Goal: Information Seeking & Learning: Compare options

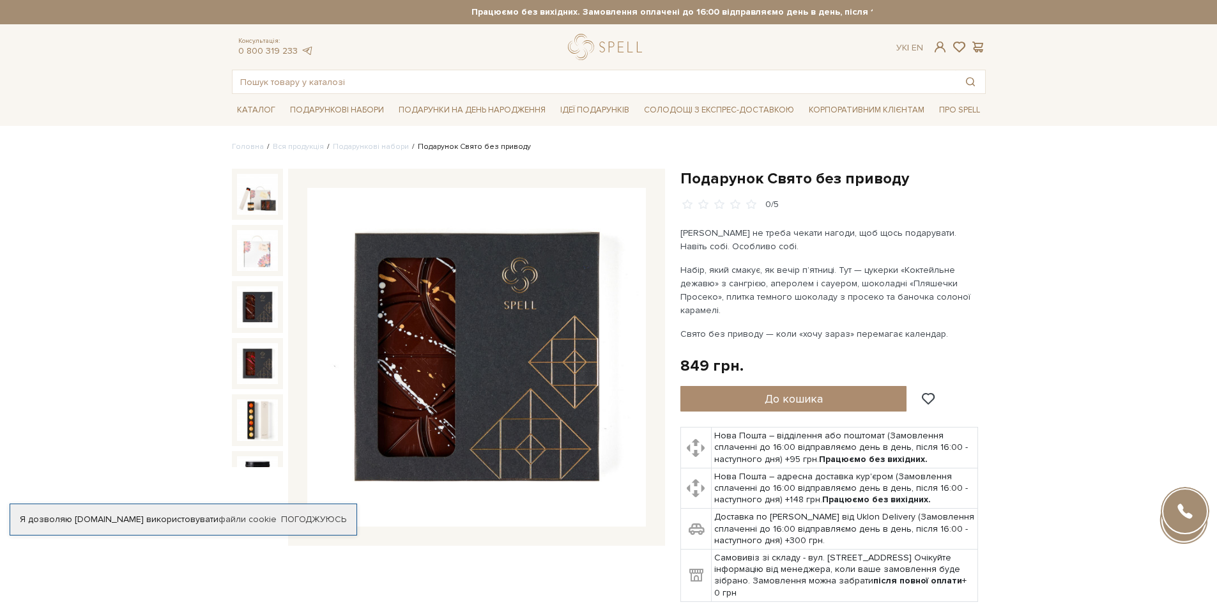
click at [254, 301] on img at bounding box center [257, 306] width 41 height 41
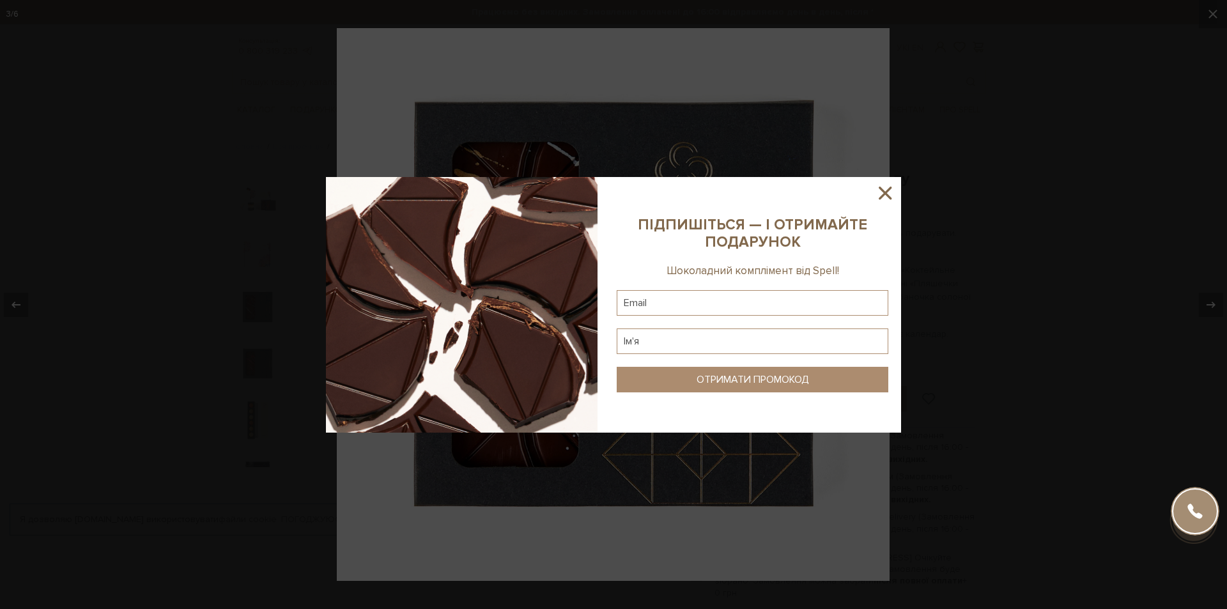
click at [889, 187] on icon at bounding box center [885, 193] width 22 height 22
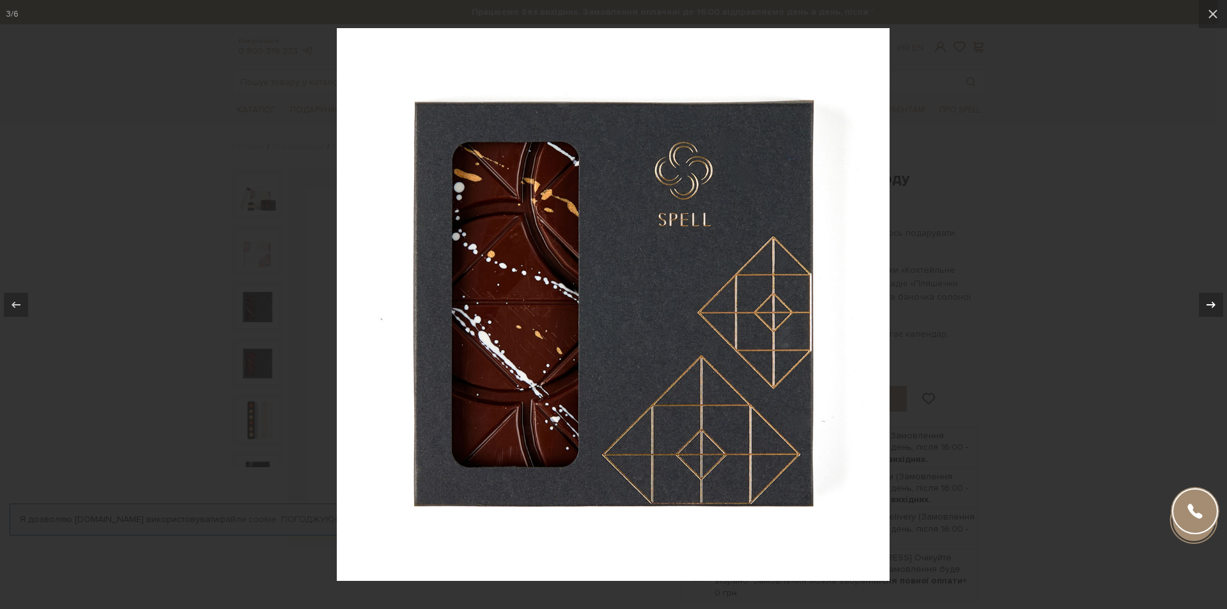
click at [1210, 307] on icon at bounding box center [1210, 304] width 15 height 15
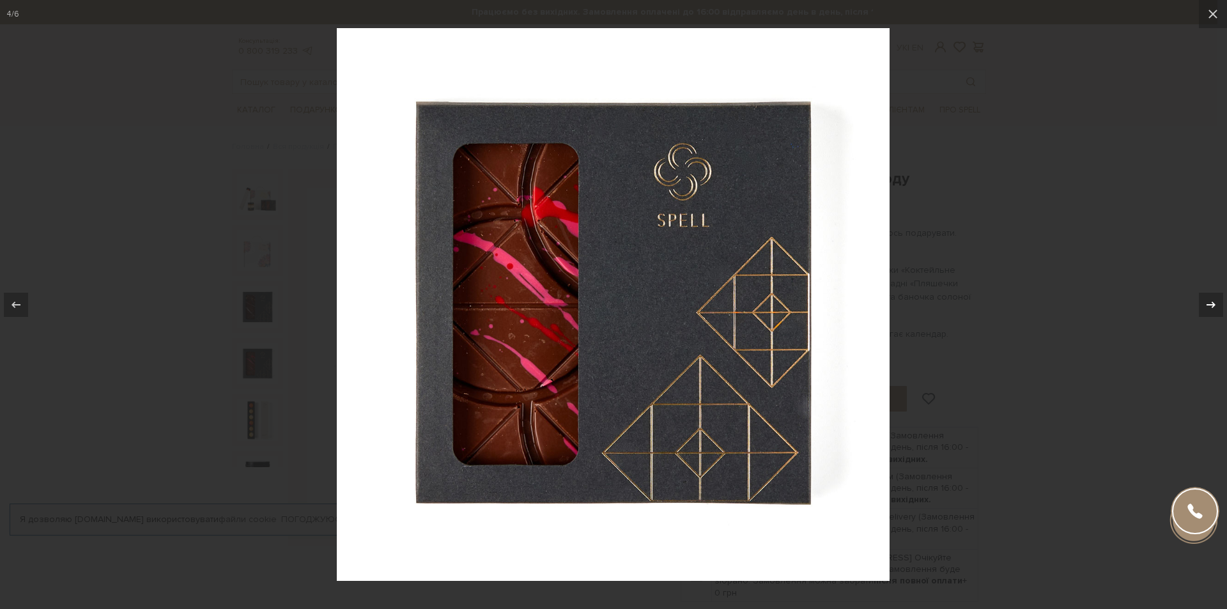
click at [1210, 307] on icon at bounding box center [1210, 304] width 15 height 15
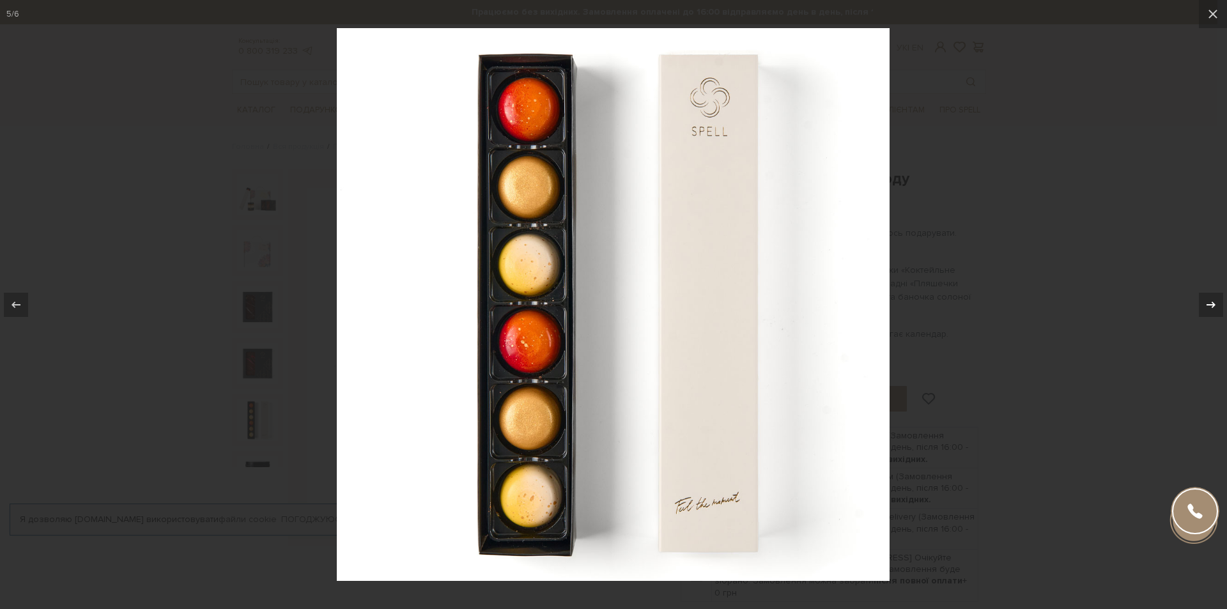
click at [1210, 307] on icon at bounding box center [1210, 304] width 15 height 15
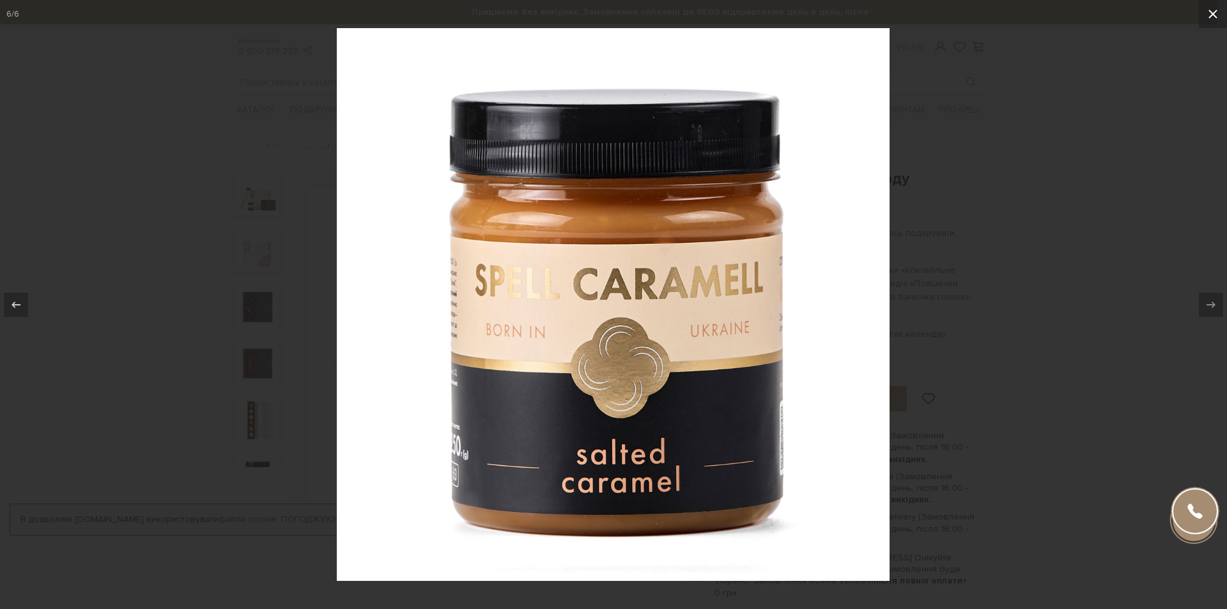
click at [1216, 10] on icon at bounding box center [1212, 14] width 9 height 9
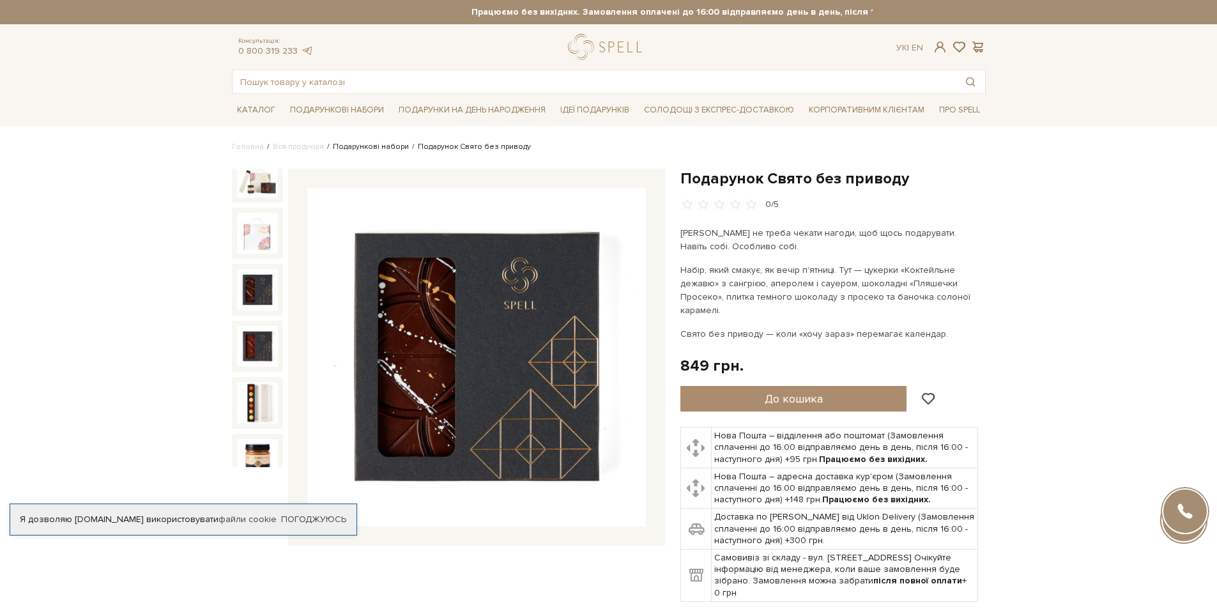
click at [376, 146] on link "Подарункові набори" at bounding box center [371, 147] width 76 height 10
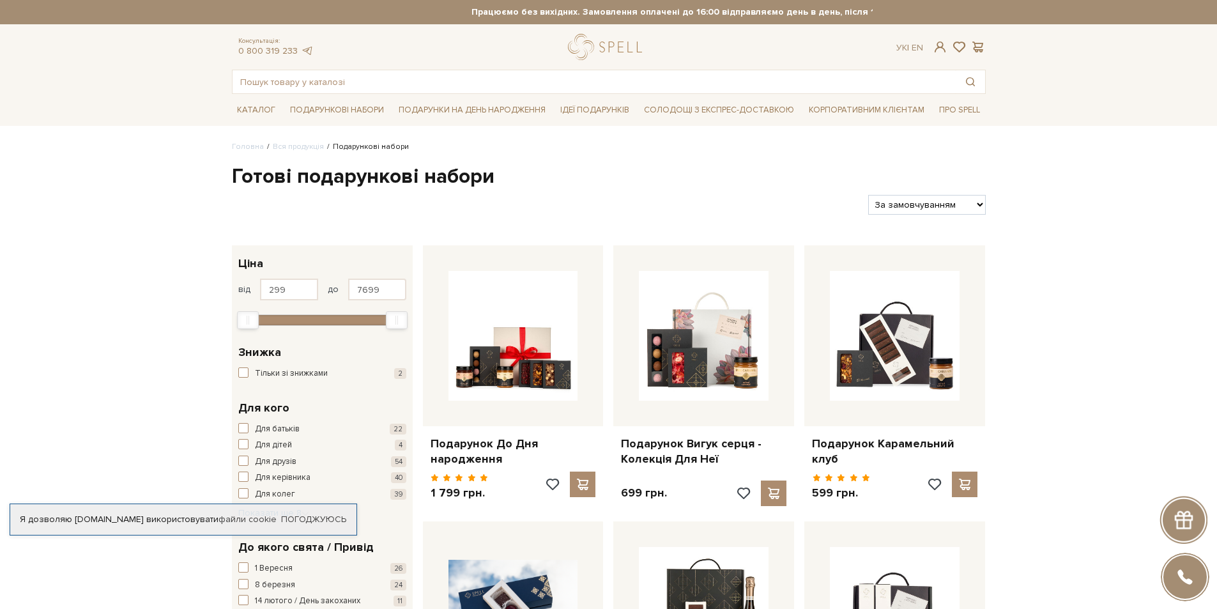
click at [947, 199] on select "За замовчуванням За Ціною (зростання) За Ціною (зменшення) Новинки За популярні…" at bounding box center [926, 205] width 117 height 20
select select "https://spellchocolate.com/our-productions/podarunkovi-box/?sort=p.price&order=…"
click at [868, 195] on select "За замовчуванням За Ціною (зростання) За Ціною (зменшення) Новинки За популярні…" at bounding box center [926, 205] width 117 height 20
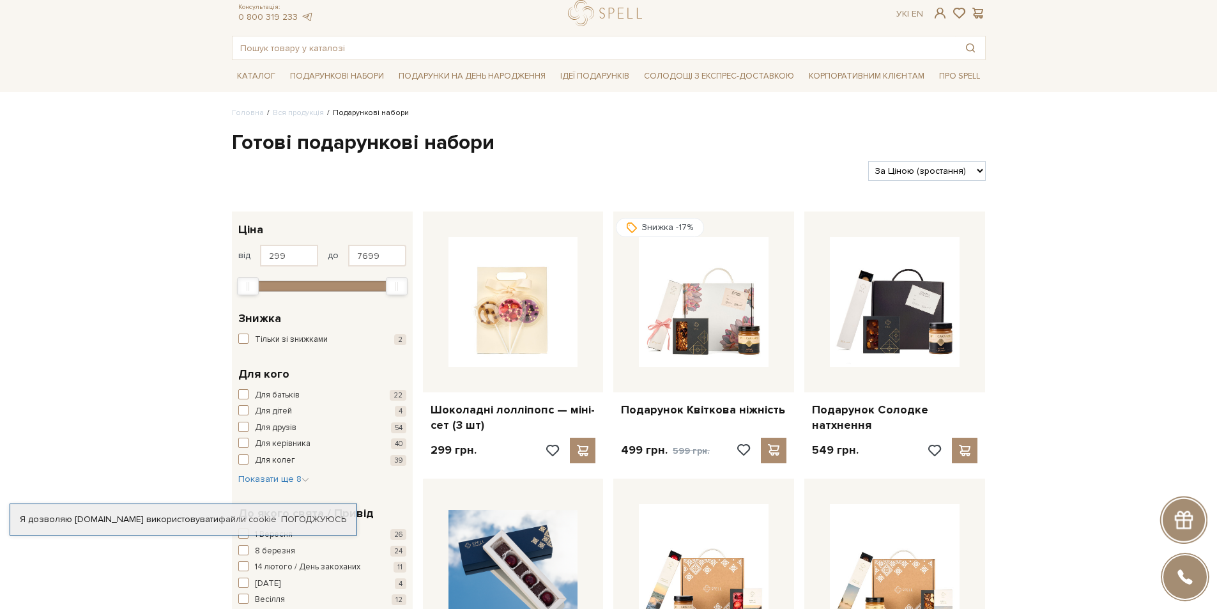
scroll to position [64, 0]
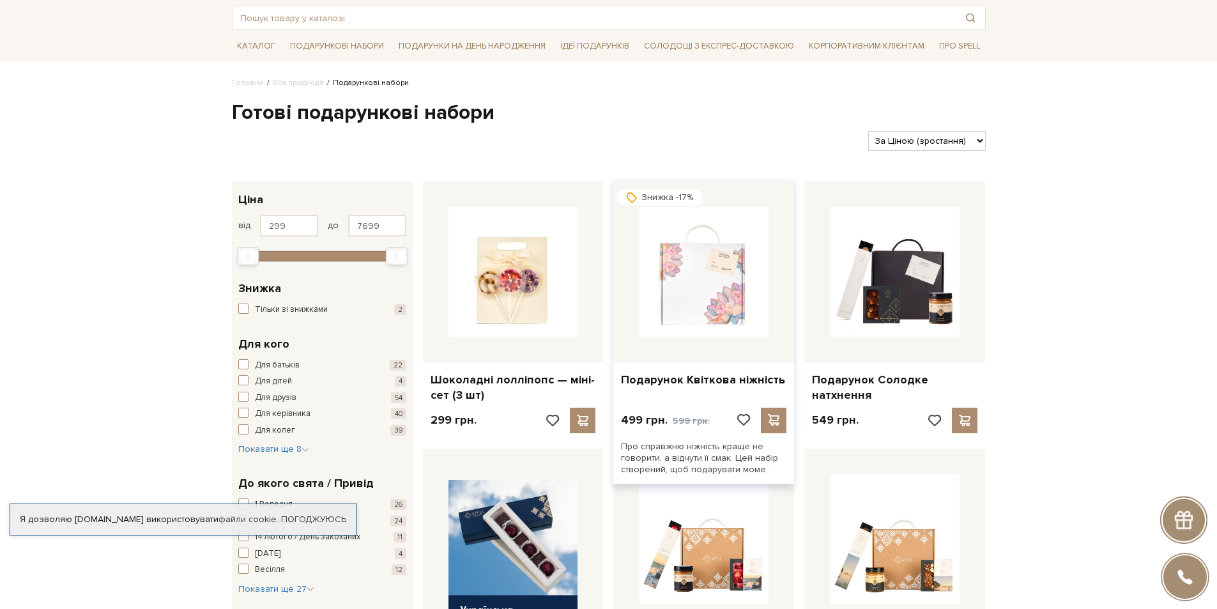
click at [720, 298] on img at bounding box center [704, 272] width 130 height 130
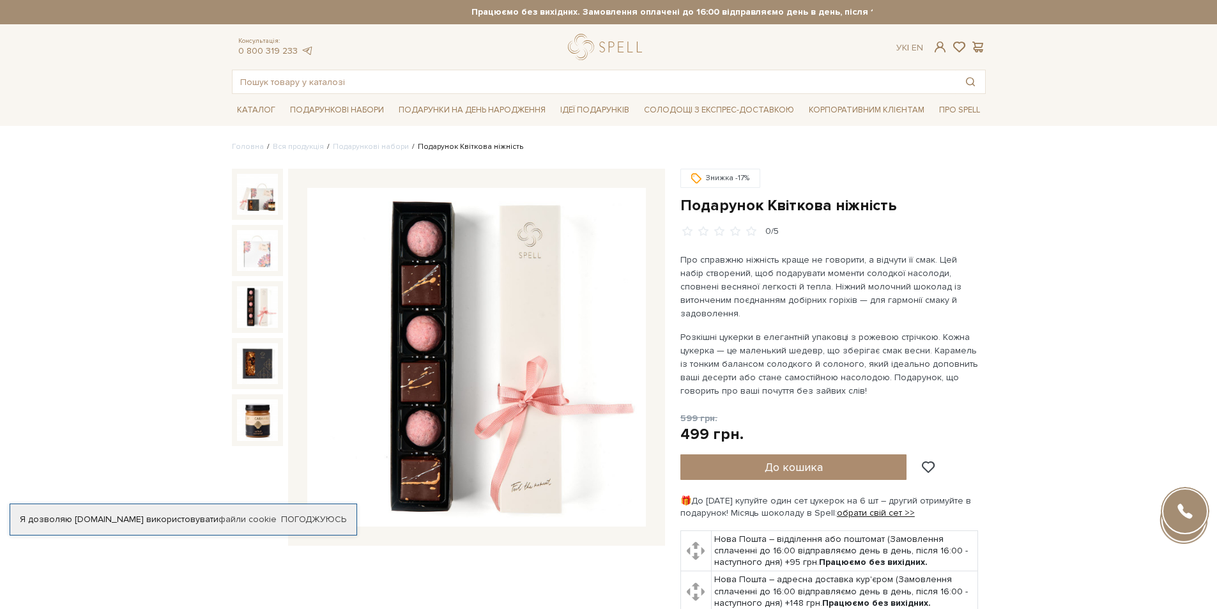
click at [256, 321] on img at bounding box center [257, 306] width 41 height 41
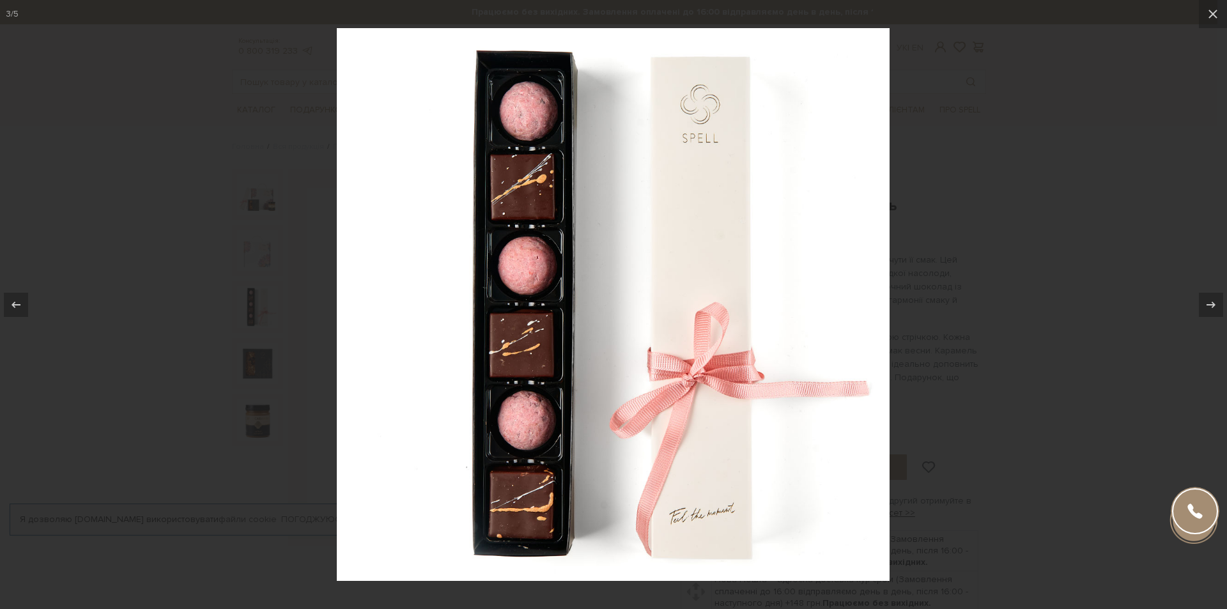
click at [40, 171] on div at bounding box center [613, 304] width 1227 height 609
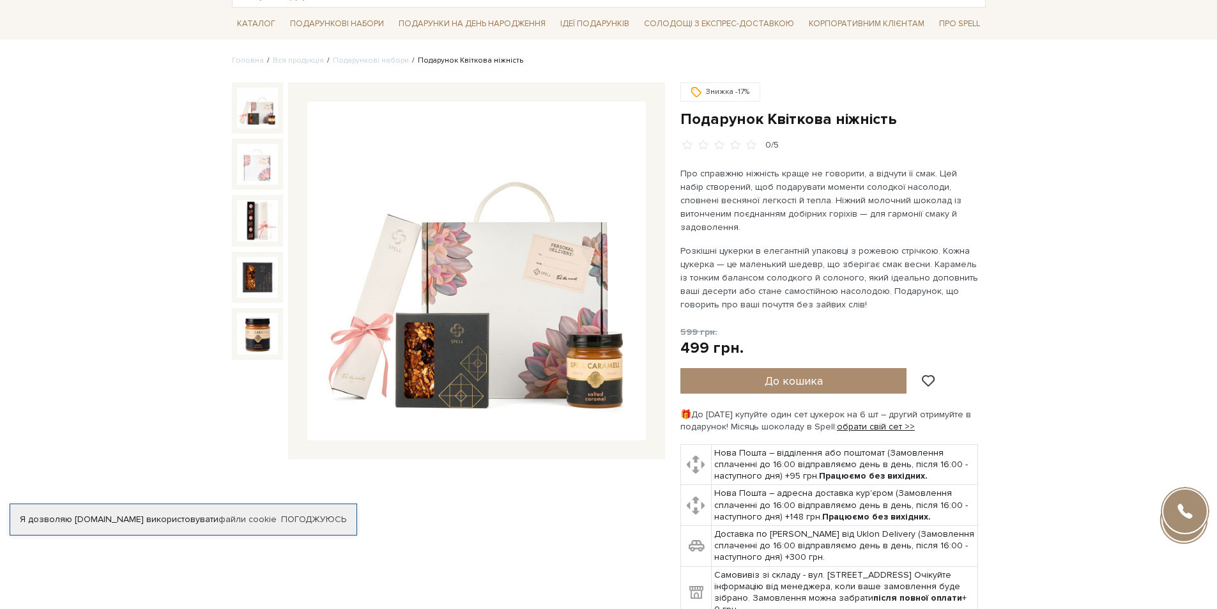
scroll to position [64, 0]
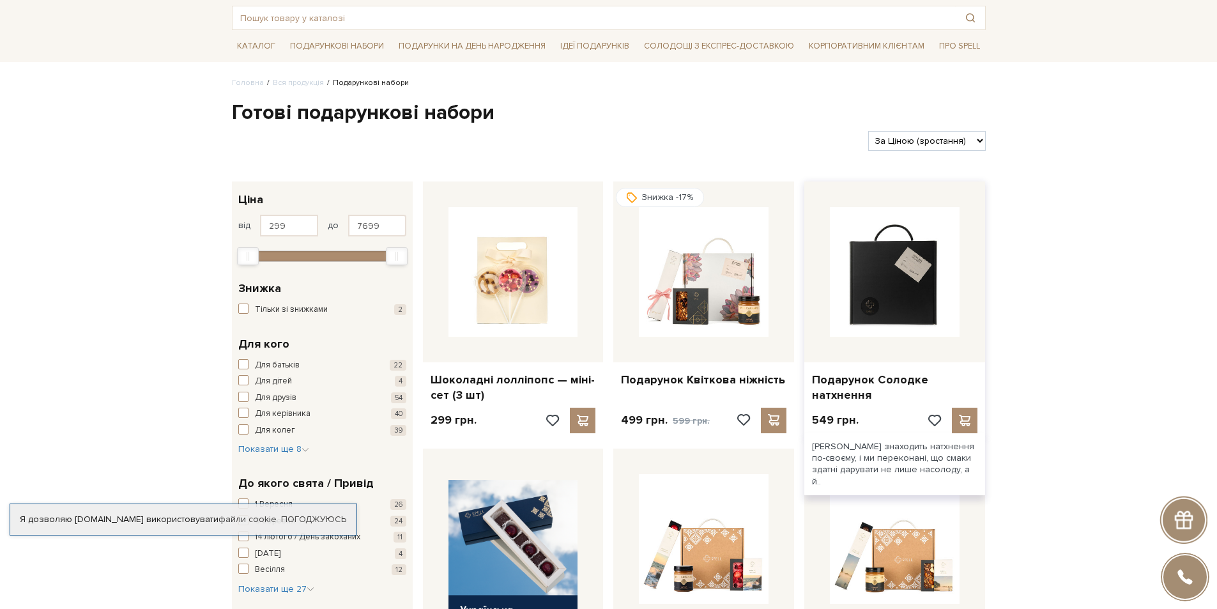
click at [887, 299] on img at bounding box center [895, 272] width 130 height 130
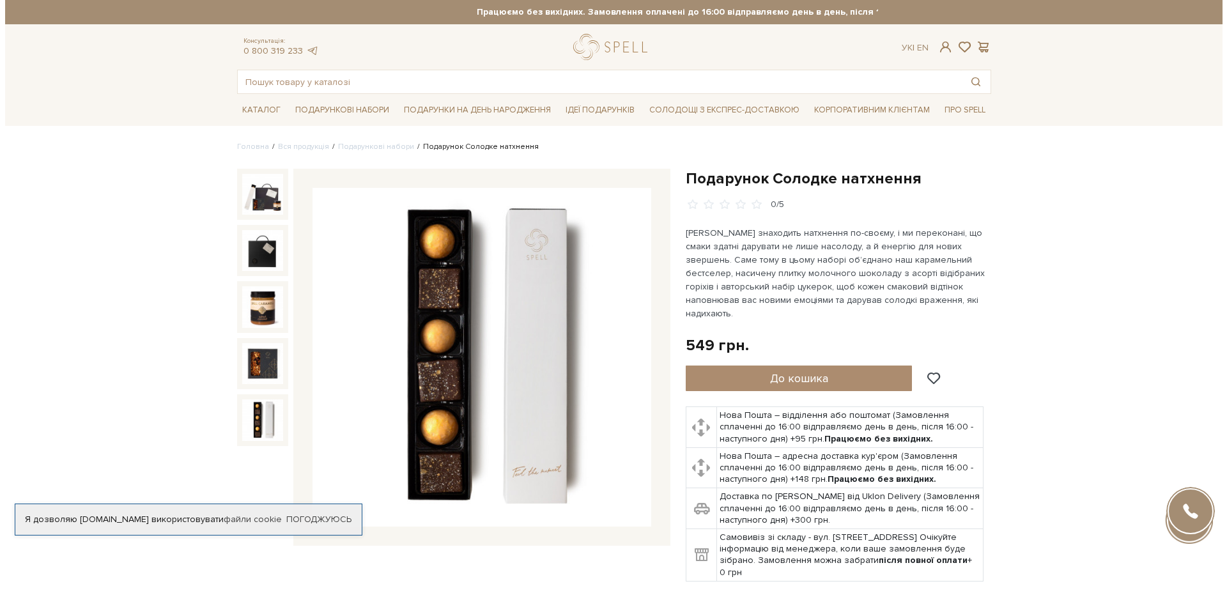
scroll to position [64, 0]
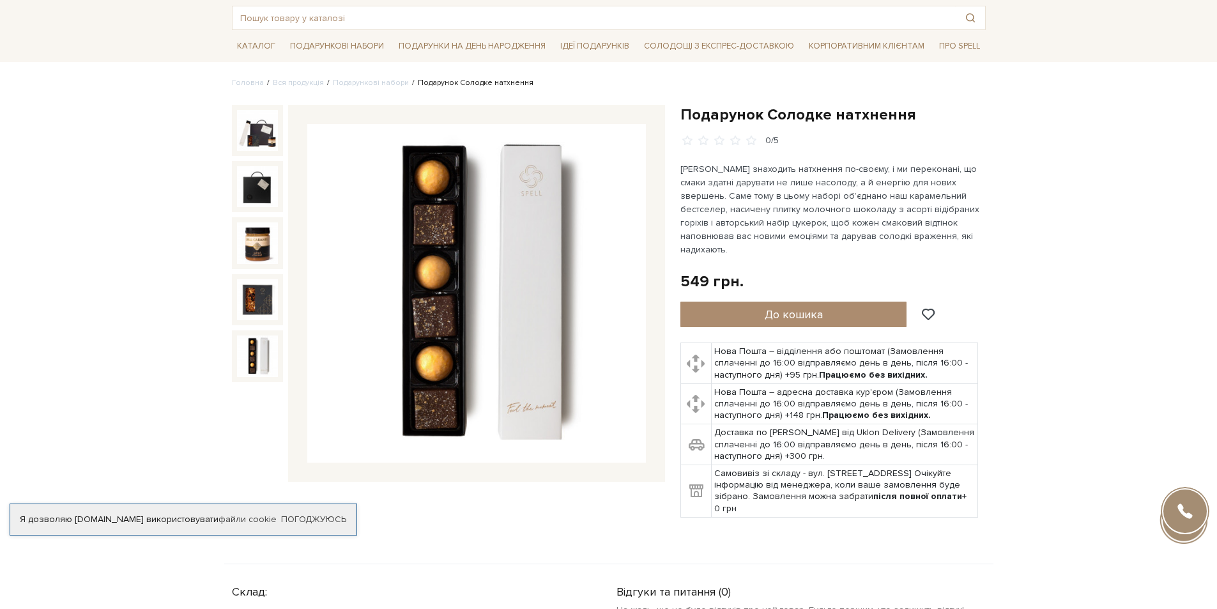
click at [260, 360] on img at bounding box center [257, 355] width 41 height 41
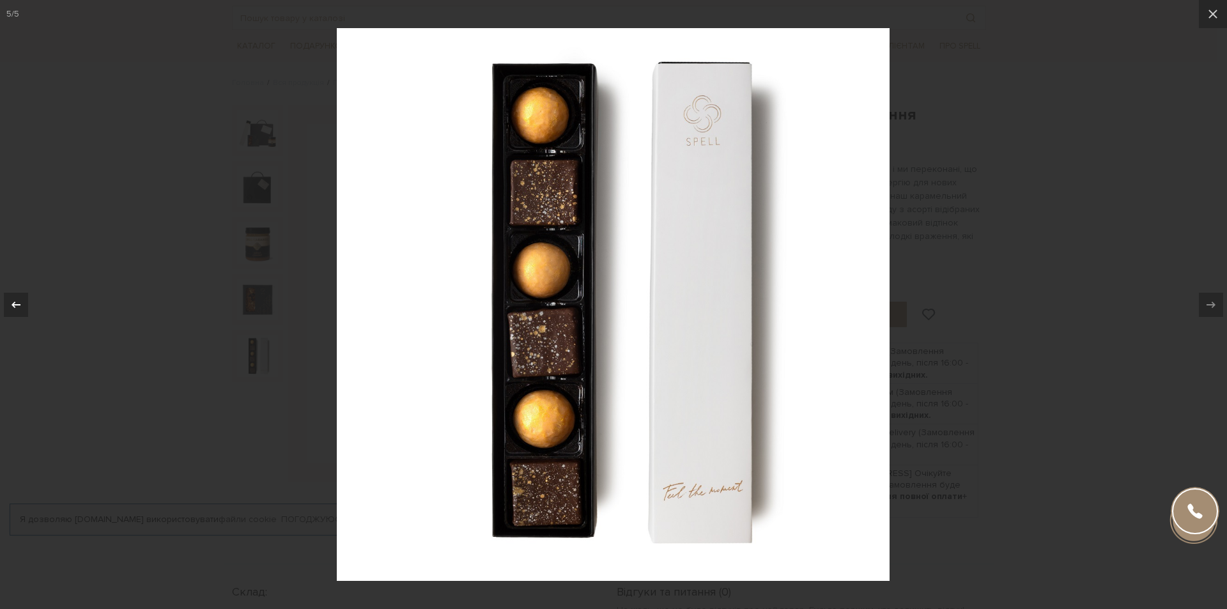
click at [20, 303] on icon at bounding box center [15, 304] width 15 height 15
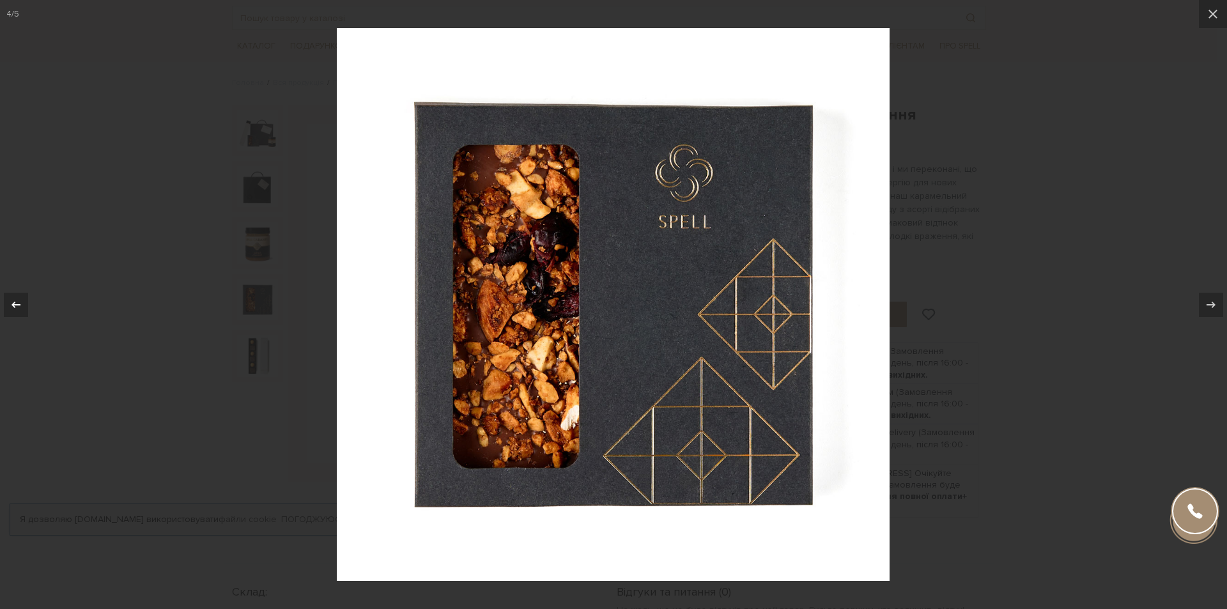
click at [20, 303] on icon at bounding box center [15, 304] width 15 height 15
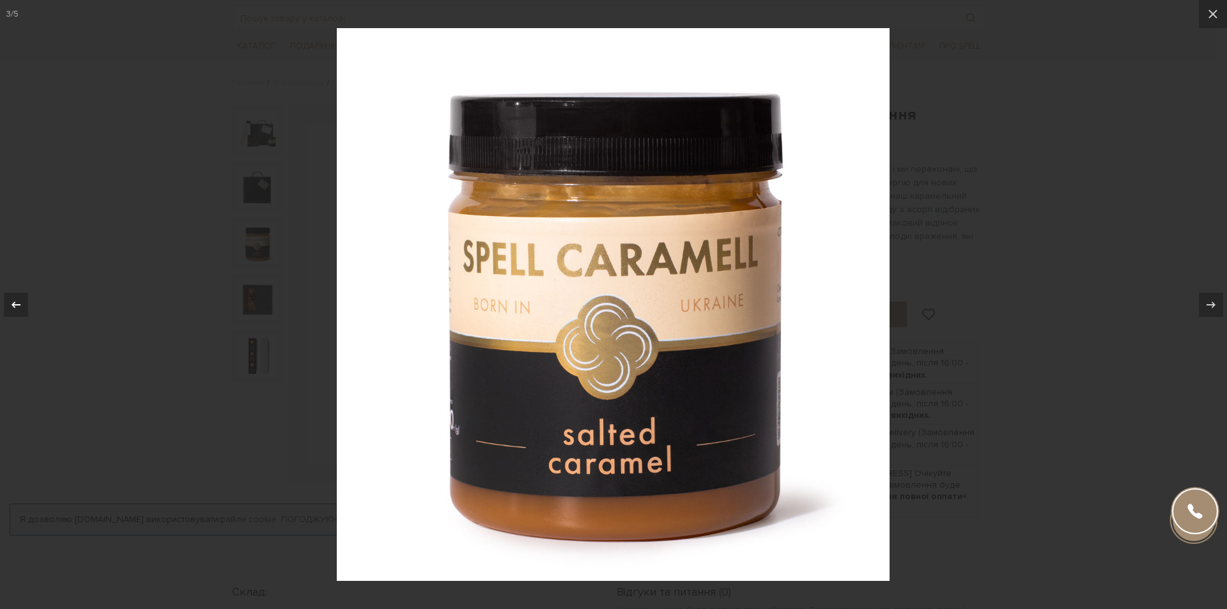
click at [20, 303] on icon at bounding box center [15, 304] width 15 height 15
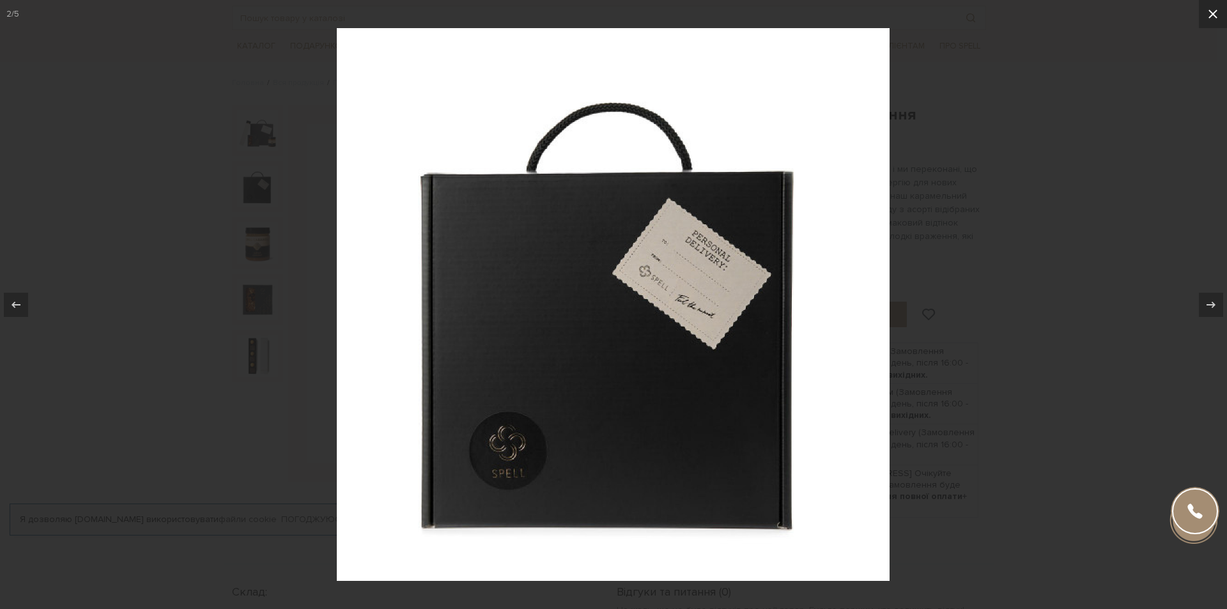
click at [1216, 19] on icon at bounding box center [1212, 13] width 15 height 15
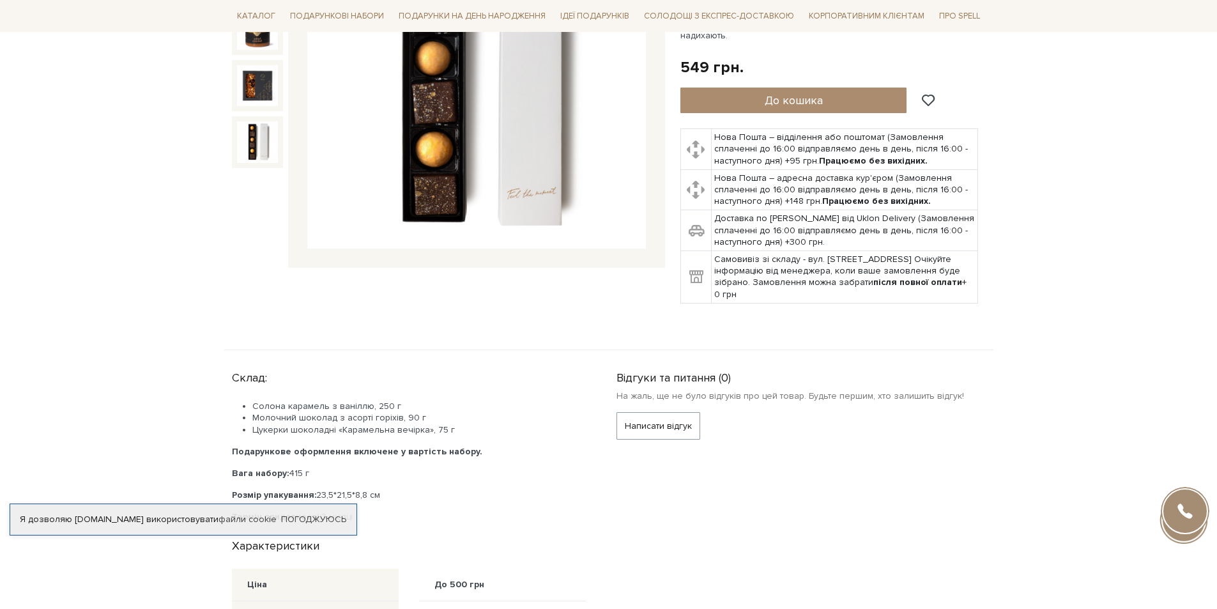
scroll to position [256, 0]
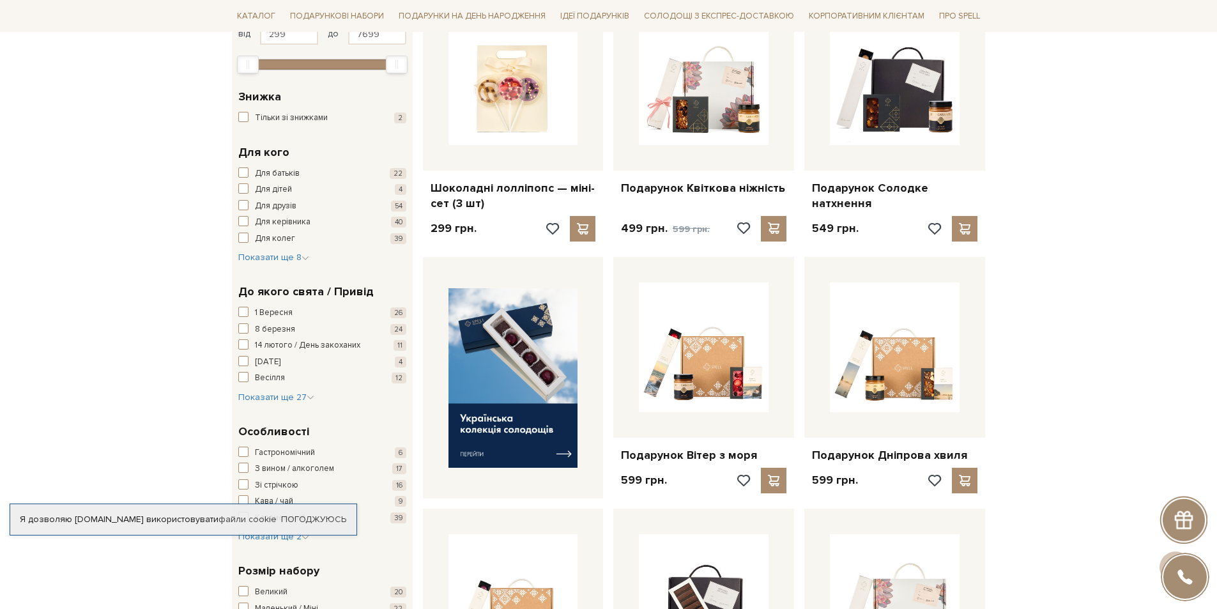
scroll to position [575, 0]
